Goal: Task Accomplishment & Management: Use online tool/utility

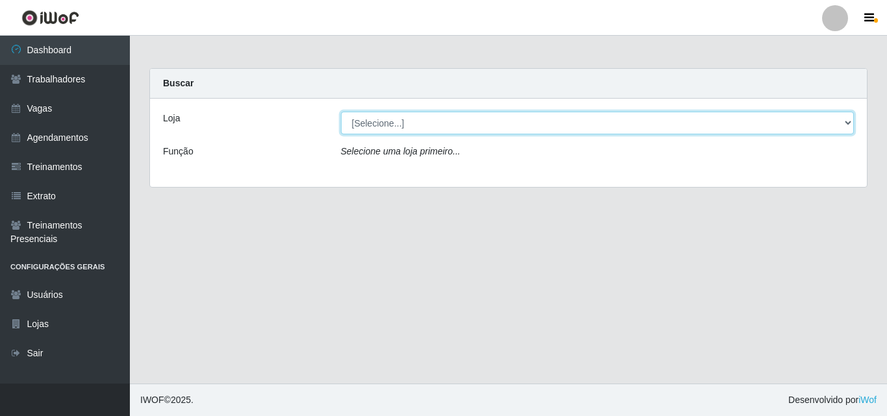
click at [367, 128] on select "[Selecione...] O Cestão - Geisel" at bounding box center [598, 123] width 514 height 23
select select "224"
click at [341, 112] on select "[Selecione...] O Cestão - Geisel" at bounding box center [598, 123] width 514 height 23
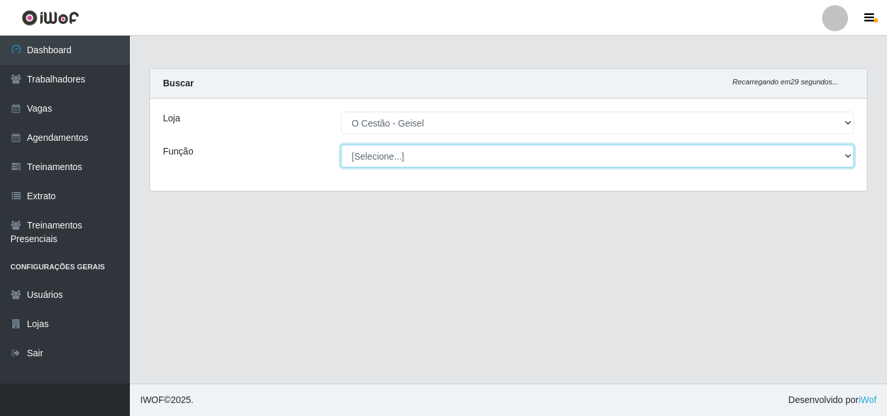
click at [378, 147] on select "[Selecione...] ASG ASG + ASG ++ Auxiliar de Estoque Auxiliar de Estoque + Auxil…" at bounding box center [598, 156] width 514 height 23
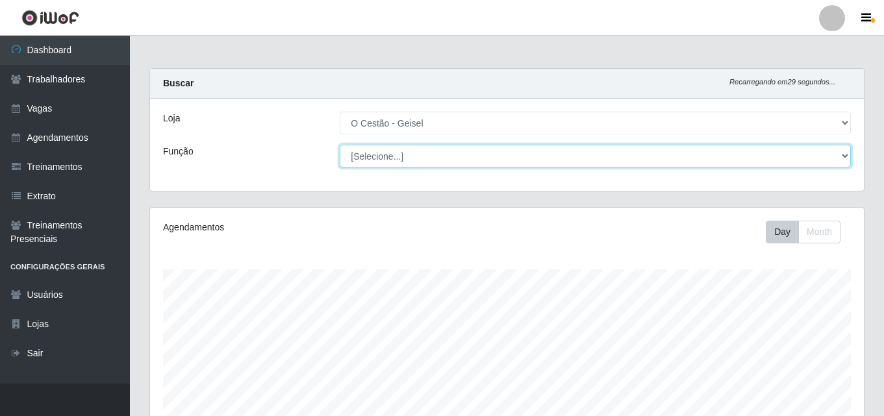
scroll to position [270, 714]
click at [377, 152] on select "[Selecione...] ASG ASG + ASG ++ Auxiliar de Estoque Auxiliar de Estoque + Auxil…" at bounding box center [595, 156] width 511 height 23
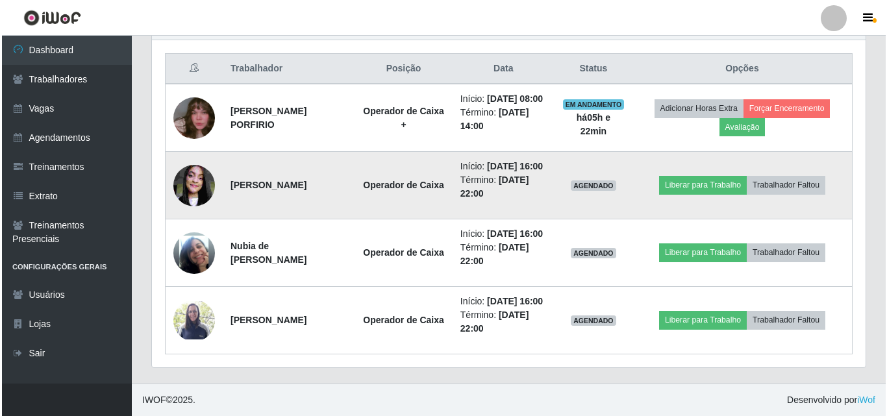
scroll to position [540, 0]
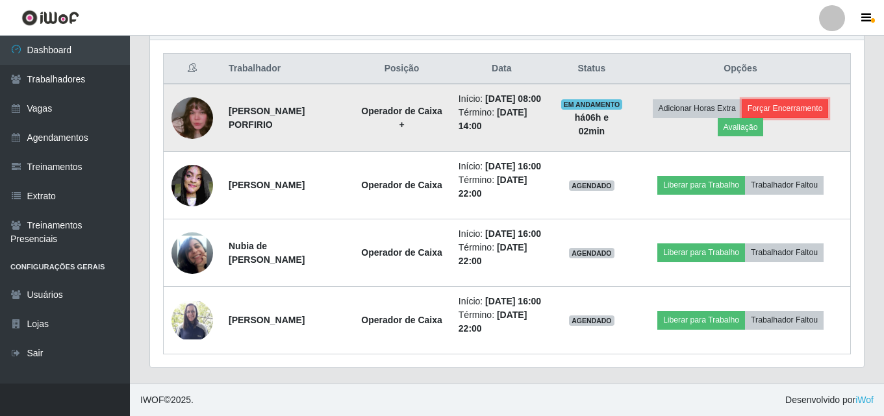
click at [813, 99] on button "Forçar Encerramento" at bounding box center [785, 108] width 87 height 18
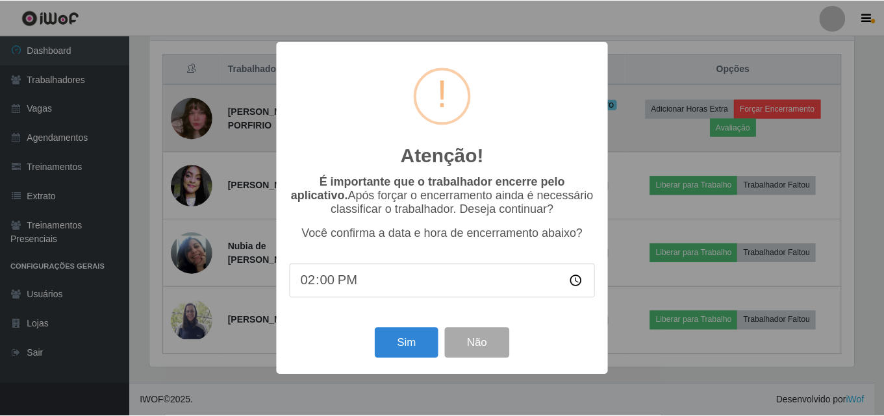
scroll to position [270, 707]
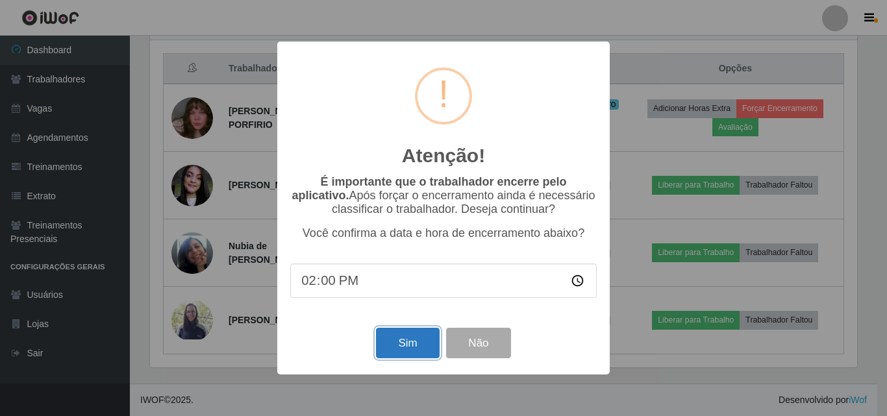
click at [416, 344] on button "Sim" at bounding box center [407, 343] width 63 height 31
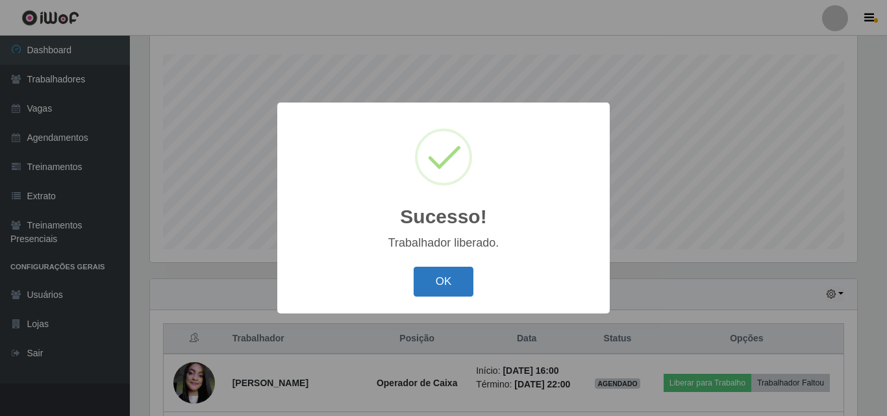
click at [444, 298] on button "OK" at bounding box center [444, 282] width 60 height 31
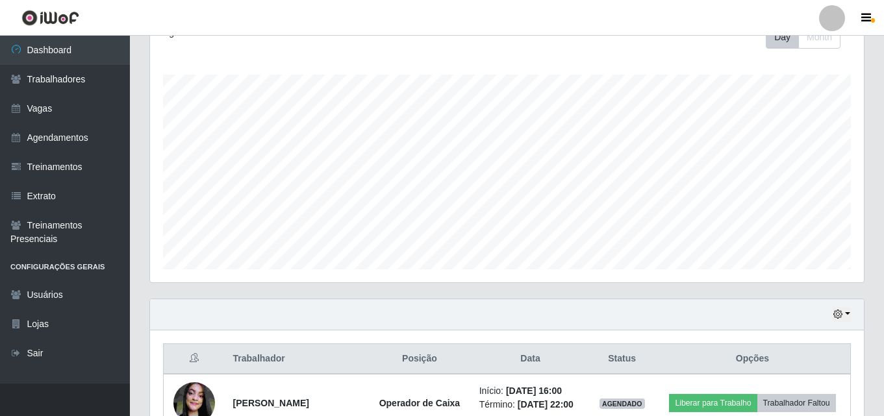
scroll to position [388, 0]
